Goal: Task Accomplishment & Management: Use online tool/utility

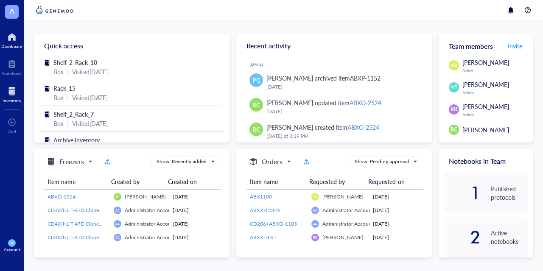
click at [10, 97] on div at bounding box center [12, 91] width 19 height 14
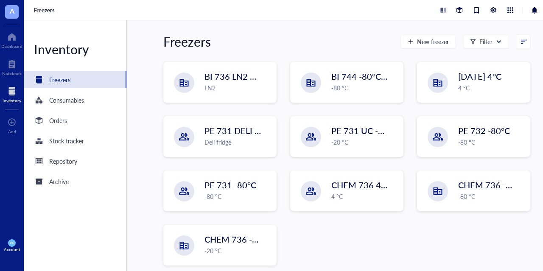
scroll to position [95, 0]
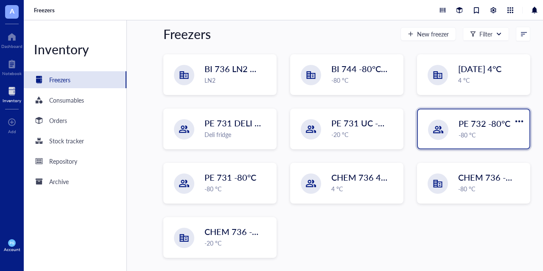
click at [442, 134] on div at bounding box center [438, 130] width 20 height 20
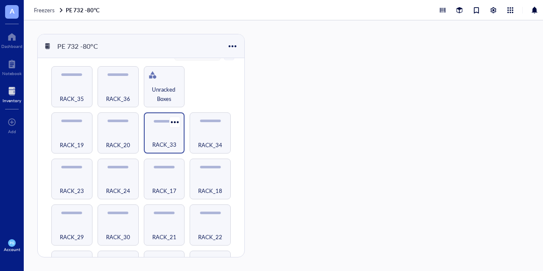
scroll to position [316, 0]
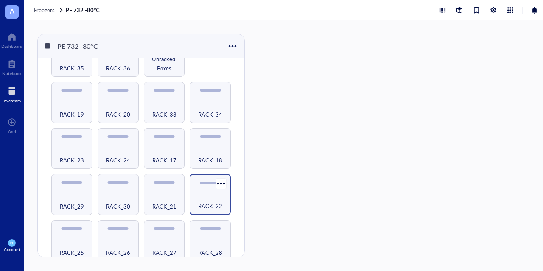
click at [212, 195] on div "RACK_22" at bounding box center [210, 201] width 33 height 19
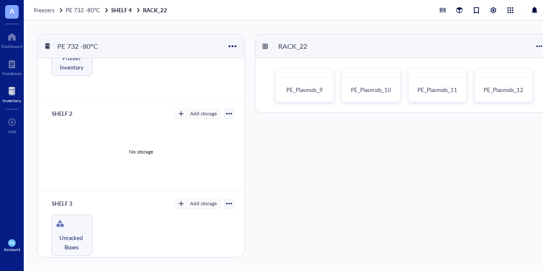
scroll to position [47, 0]
click at [125, 155] on div "No storage" at bounding box center [141, 152] width 186 height 64
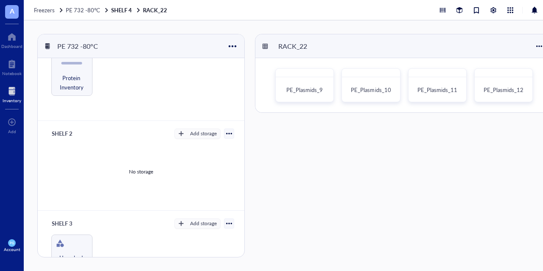
scroll to position [0, 0]
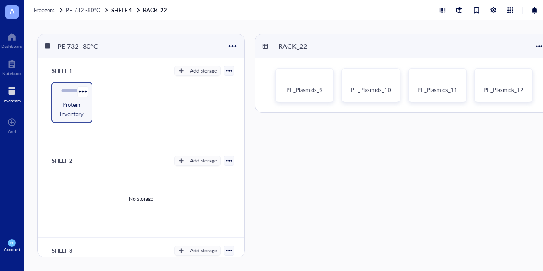
click at [76, 110] on span "Protein Inventory" at bounding box center [72, 109] width 33 height 19
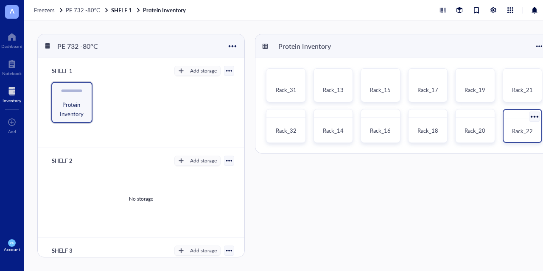
click at [531, 128] on span "Rack_22" at bounding box center [522, 131] width 21 height 8
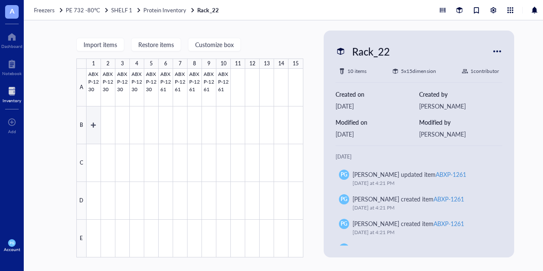
click at [92, 126] on div at bounding box center [194, 163] width 217 height 189
type textarea "Keep everyone on the same page…"
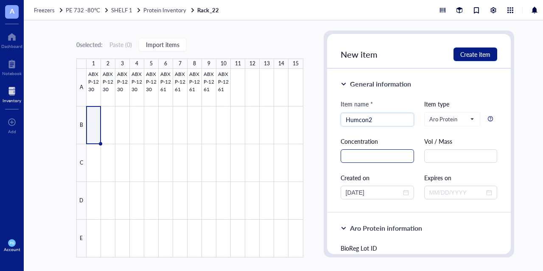
type input "Humcon2"
click at [371, 154] on input "text" at bounding box center [376, 156] width 73 height 14
type input "7.51"
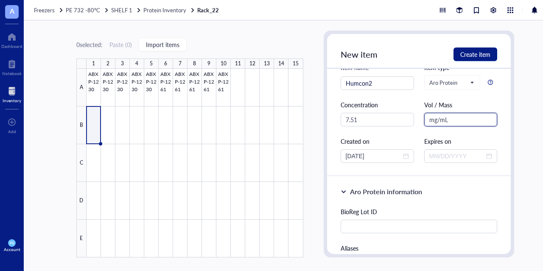
scroll to position [72, 0]
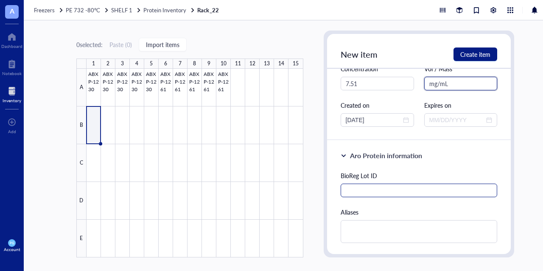
type input "mg/mL"
click at [383, 191] on input "text" at bounding box center [418, 191] width 157 height 14
type input "8677"
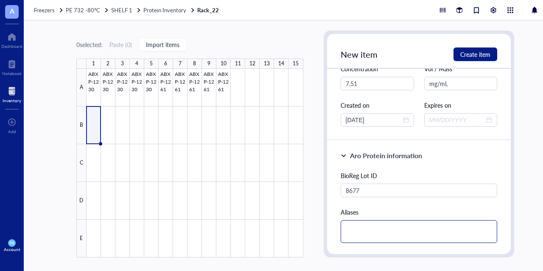
click at [373, 223] on textarea at bounding box center [418, 231] width 157 height 23
type textarea "S"
type textarea "SE"
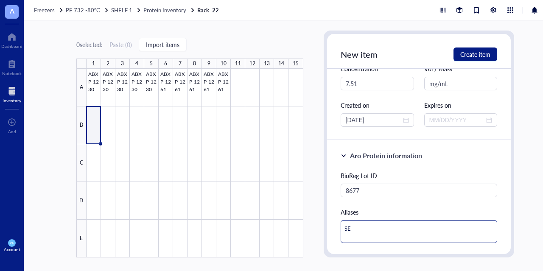
type textarea "SEQ"
type textarea "SEQ2"
type textarea "SEQ2T"
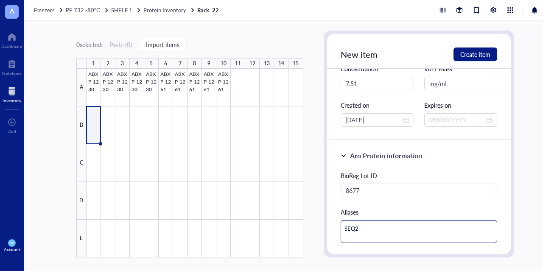
type textarea "SEQ2T"
type textarea "SEQ2T_"
type textarea "SEQ2T_E"
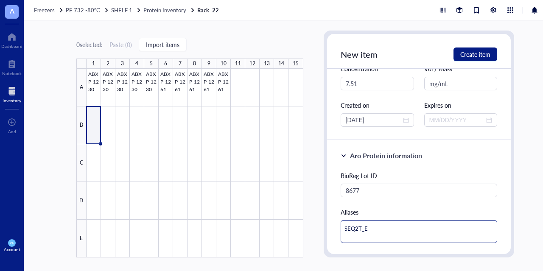
type textarea "SEQ2T_E5"
type textarea "SEQ2T_E53"
type textarea "SEQ2T_E53C"
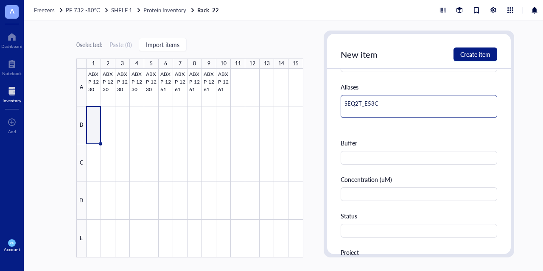
scroll to position [215, 0]
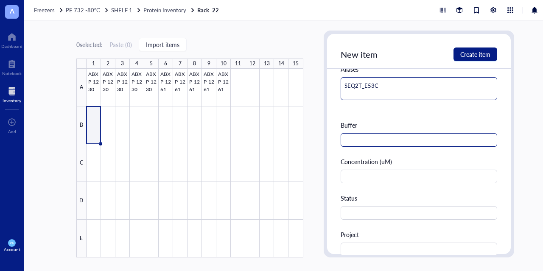
type textarea "SEQ2T_E53C"
click at [391, 138] on input "text" at bounding box center [418, 140] width 157 height 14
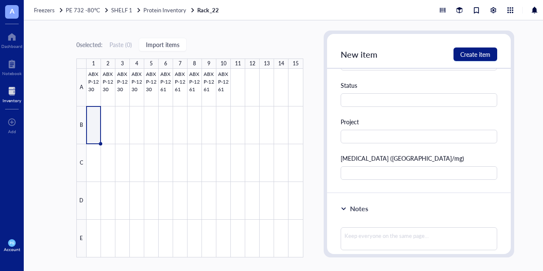
scroll to position [337, 0]
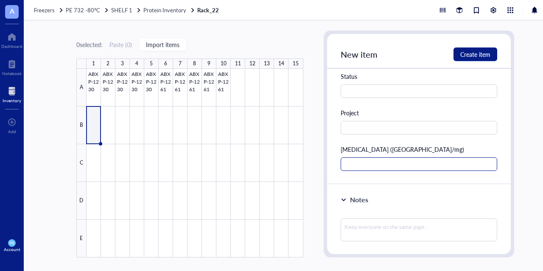
type input "HBS"
click at [365, 163] on input "text" at bounding box center [418, 164] width 157 height 14
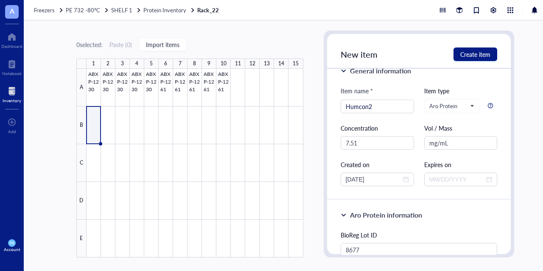
scroll to position [0, 0]
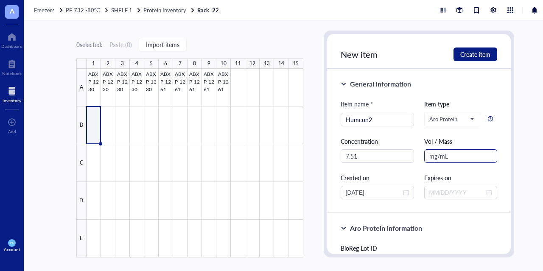
type input "<0.13"
drag, startPoint x: 444, startPoint y: 156, endPoint x: 404, endPoint y: 164, distance: 41.4
click at [404, 164] on div "Item name * Humcon2 Item type Aro Protein Concentration 7.51 Vol / Mass mg/mL C…" at bounding box center [418, 149] width 157 height 100
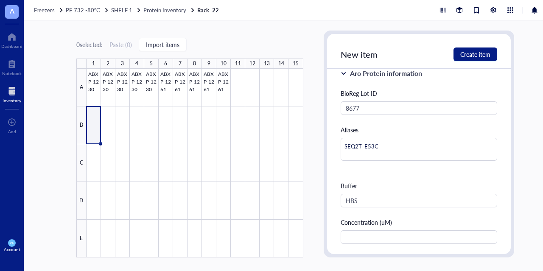
scroll to position [173, 0]
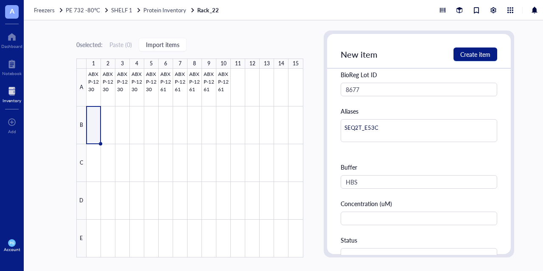
type input "100 mg"
click at [383, 126] on textarea "SEQ2T_E53C" at bounding box center [418, 130] width 157 height 23
type textarea "SEQ2T_E53C"
type textarea "SEQ2T_E53C ,"
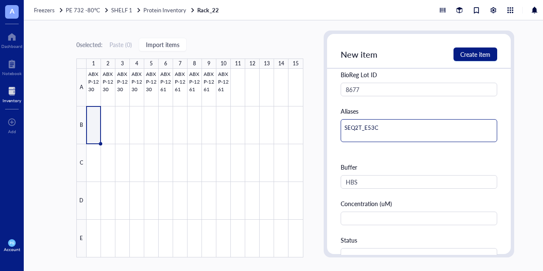
type textarea "SEQ2T_E53C ,"
type textarea "SEQ2T_E53C , A"
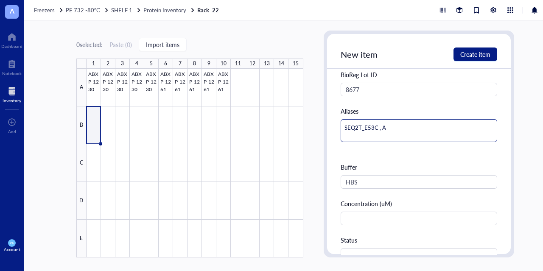
type textarea "SEQ2T_E53C , AB"
type textarea "SEQ2T_E53C , ABX"
type textarea "SEQ2T_E53C , ABXP"
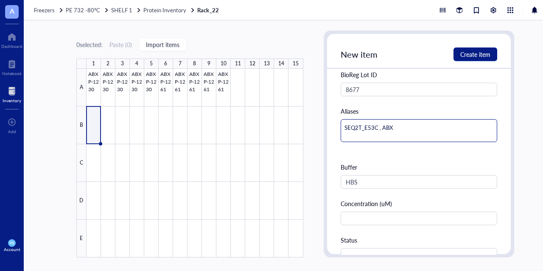
type textarea "SEQ2T_E53C , ABXP"
type textarea "SEQ2T_E53C , ABXP-"
type textarea "SEQ2T_E53C , ABXP-1"
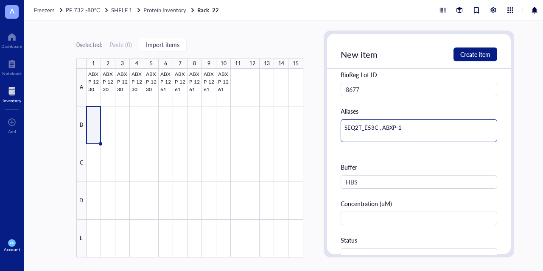
type textarea "SEQ2T_E53C , ABXP-10"
type textarea "SEQ2T_E53C , ABXP-105"
type textarea "SEQ2T_E53C , ABXP-1058"
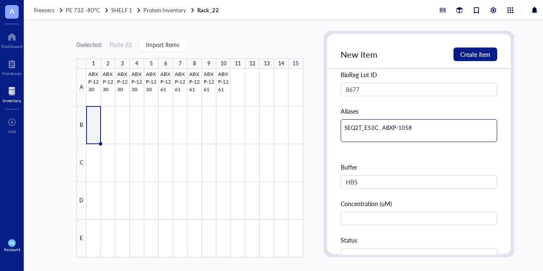
type textarea "SEQ2T_E53C , ABXP-1058"
click at [350, 149] on div "Aliases SEQ2T_E53C , ABXP-1058" at bounding box center [418, 129] width 157 height 46
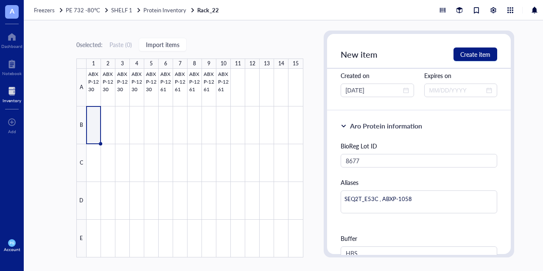
scroll to position [102, 0]
click at [463, 55] on span "Create item" at bounding box center [475, 54] width 30 height 7
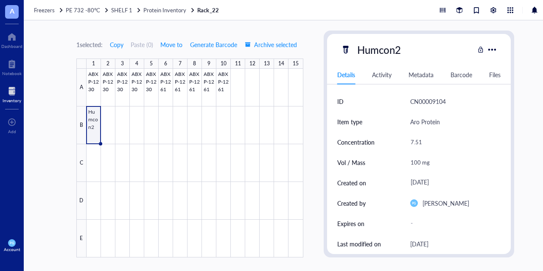
click at [95, 129] on div at bounding box center [194, 163] width 217 height 189
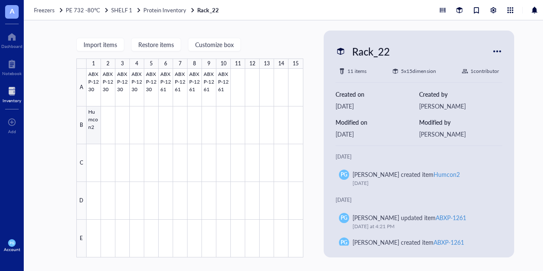
click at [98, 124] on div at bounding box center [194, 163] width 217 height 189
type textarea "Keep everyone on the same page…"
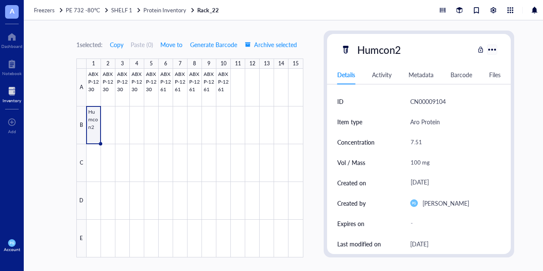
click at [491, 49] on div at bounding box center [492, 49] width 12 height 12
click at [401, 102] on div "ID CN00009104" at bounding box center [419, 101] width 164 height 20
click at [489, 49] on div at bounding box center [492, 49] width 12 height 12
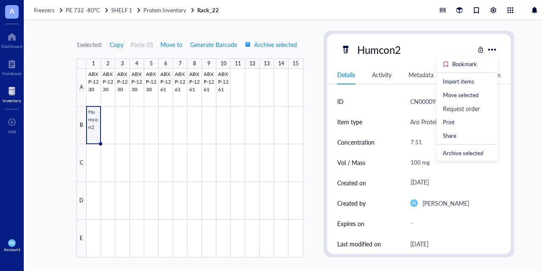
click at [360, 92] on div "ID" at bounding box center [368, 101] width 63 height 20
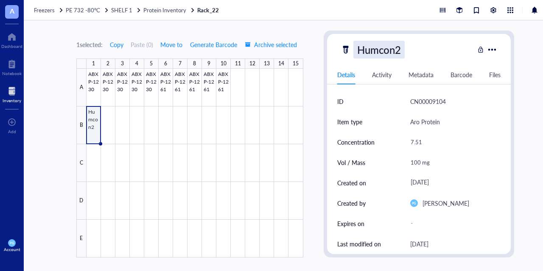
click at [371, 57] on div "Humcon2" at bounding box center [378, 50] width 51 height 18
click at [371, 57] on input "Humcon2" at bounding box center [380, 49] width 53 height 17
type input "ABXP-1058"
click at [393, 103] on div "ID" at bounding box center [368, 101] width 63 height 20
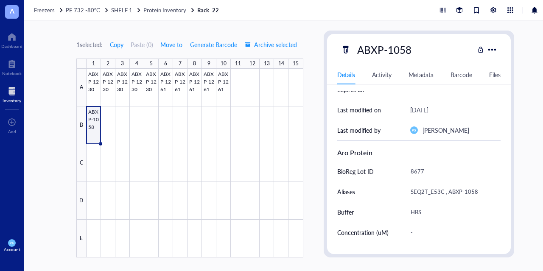
scroll to position [155, 0]
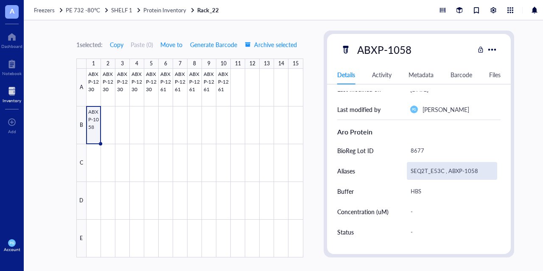
click at [456, 169] on div "SEQ2T_E53C , ABXP-1058" at bounding box center [452, 171] width 91 height 18
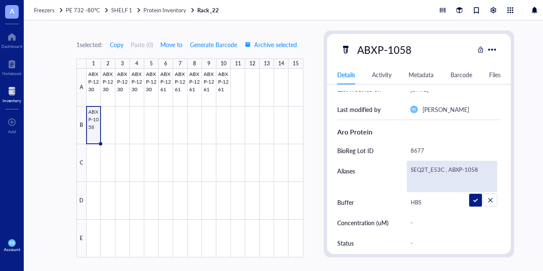
click at [456, 169] on textarea "SEQ2T_E53C , ABXP-1058" at bounding box center [452, 176] width 90 height 31
click at [410, 170] on textarea "SEQ2T_E53C , ABXP-1058" at bounding box center [452, 176] width 90 height 31
click at [452, 180] on textarea "Humcon2 , SEQ2T_E53C , ABXP-1058" at bounding box center [452, 176] width 90 height 31
type textarea "Humcon2 , SEQ2T_E53C"
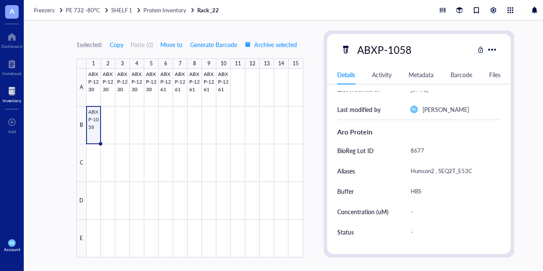
scroll to position [0, 0]
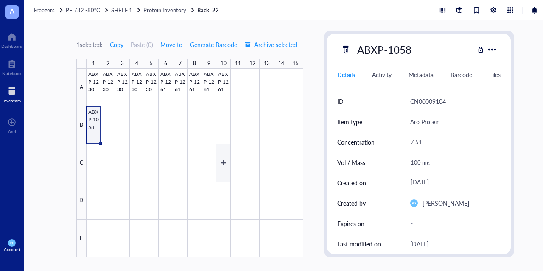
click at [227, 152] on div at bounding box center [194, 163] width 217 height 189
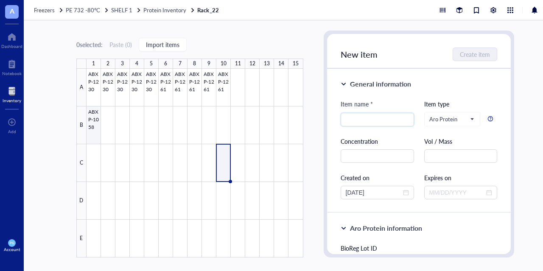
click at [94, 119] on div at bounding box center [194, 163] width 217 height 189
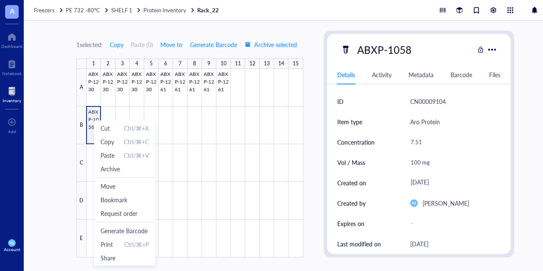
click at [94, 119] on div at bounding box center [194, 163] width 217 height 189
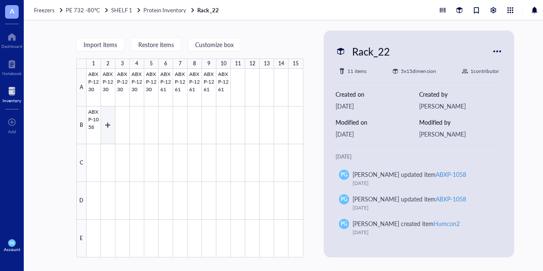
click at [105, 123] on div at bounding box center [194, 163] width 217 height 189
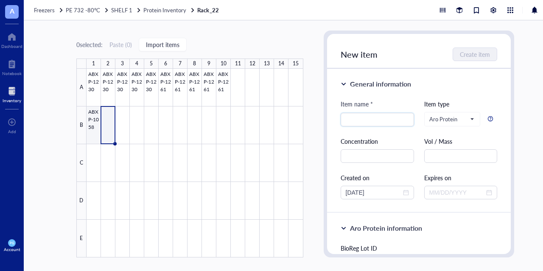
click at [92, 122] on div at bounding box center [194, 163] width 217 height 189
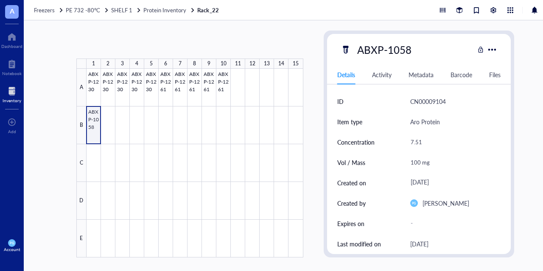
click at [92, 122] on div at bounding box center [194, 163] width 217 height 189
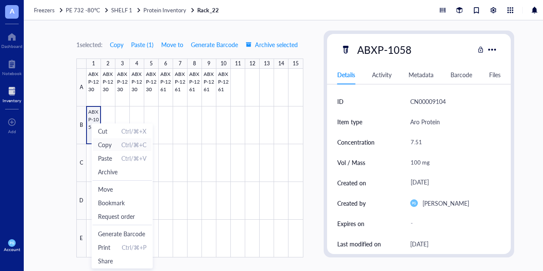
click at [110, 144] on span "Copy" at bounding box center [105, 144] width 14 height 9
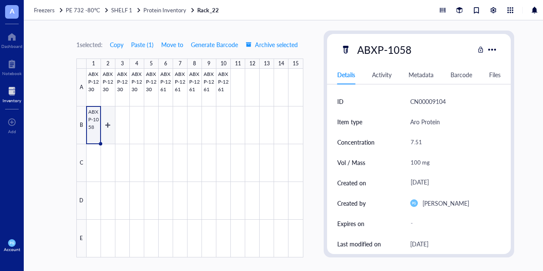
click at [112, 130] on div at bounding box center [194, 163] width 217 height 189
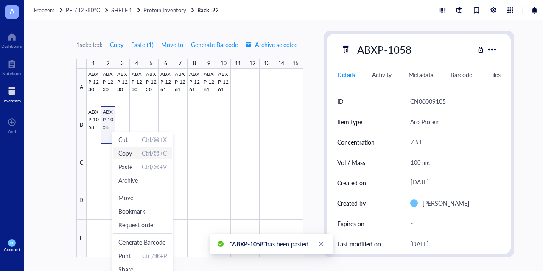
click at [133, 154] on span "Copy Ctrl/⌘+C" at bounding box center [142, 152] width 48 height 9
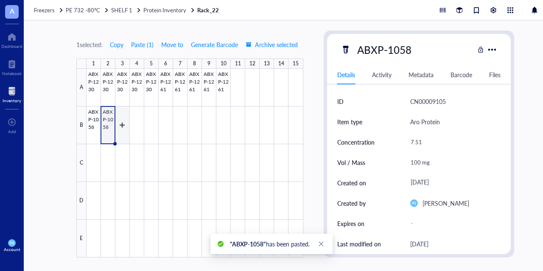
click at [119, 123] on div at bounding box center [194, 163] width 217 height 189
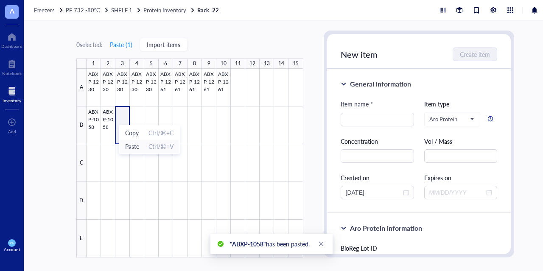
click at [135, 149] on span "Paste" at bounding box center [132, 146] width 14 height 9
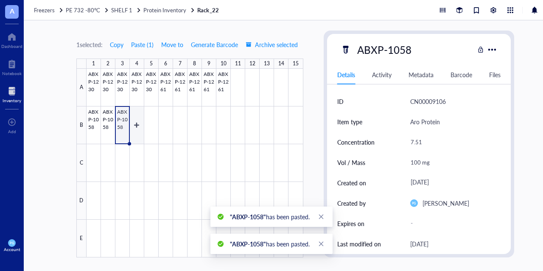
click at [135, 128] on div at bounding box center [194, 163] width 217 height 189
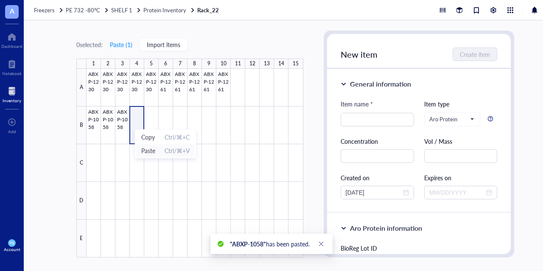
click at [147, 150] on span "Paste" at bounding box center [148, 150] width 14 height 9
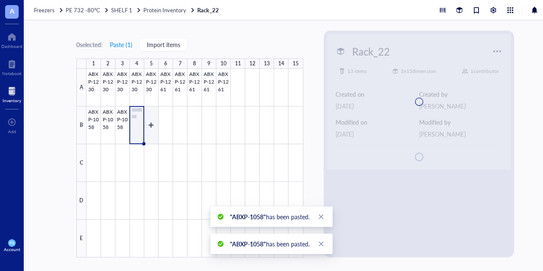
click at [149, 126] on div at bounding box center [194, 163] width 217 height 189
type textarea "Keep everyone on the same page…"
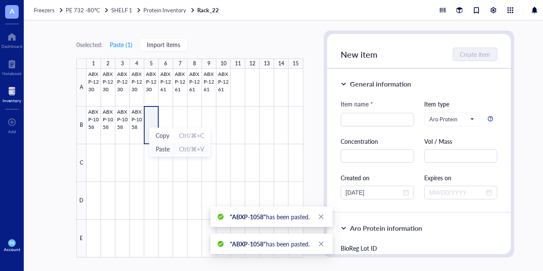
click at [169, 145] on span "Paste" at bounding box center [163, 148] width 14 height 9
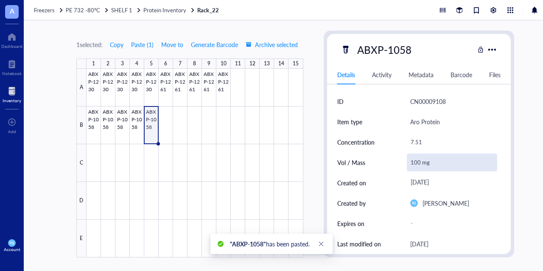
click at [421, 164] on div "100 mg" at bounding box center [452, 162] width 91 height 18
click at [417, 164] on input "100 mg" at bounding box center [452, 162] width 90 height 17
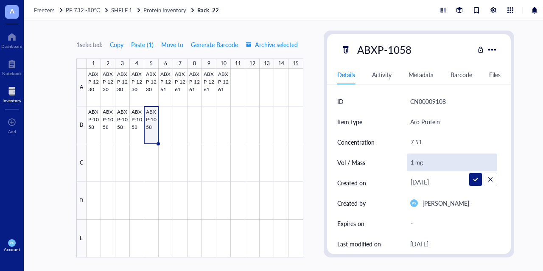
type input "15 mg"
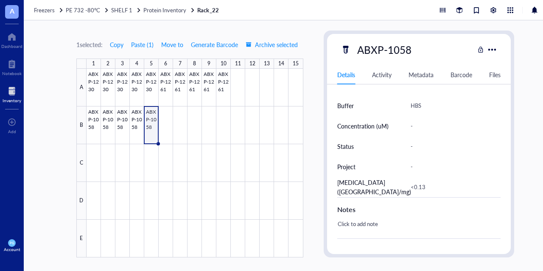
scroll to position [373, 0]
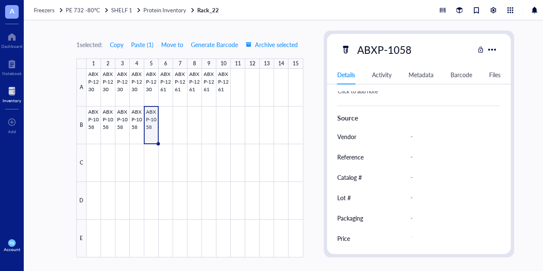
click at [522, 170] on div "1 selected: Copy Paste ( 1 ) Move to Generate Barcode Archive selected 1 2 3 4 …" at bounding box center [295, 145] width 543 height 251
click at [173, 164] on div at bounding box center [194, 163] width 217 height 189
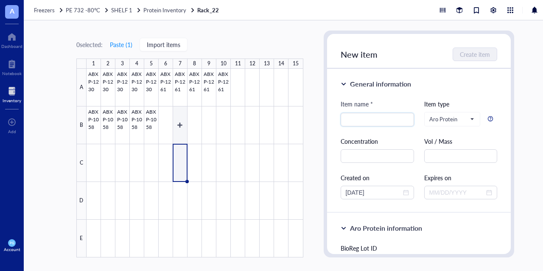
click at [179, 119] on div at bounding box center [194, 163] width 217 height 189
type textarea "Keep everyone on the same page…"
